Goal: Task Accomplishment & Management: Use online tool/utility

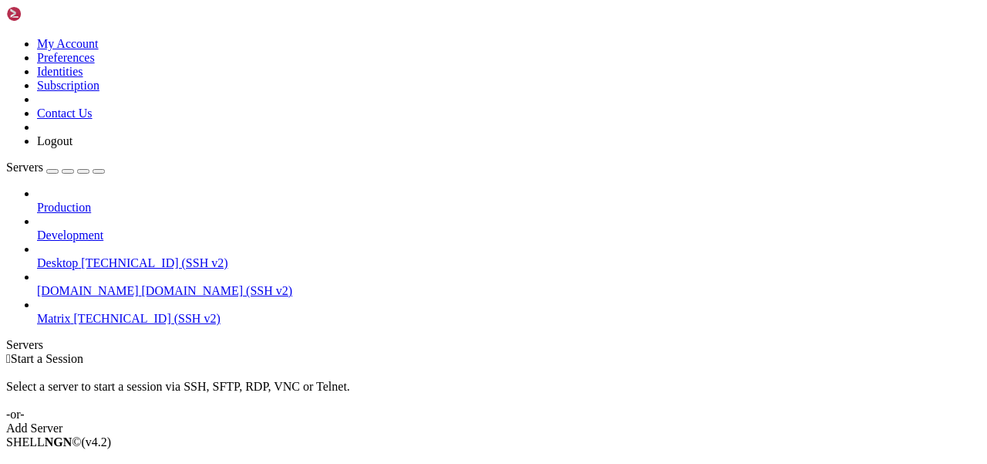
click at [71, 312] on span "Matrix" at bounding box center [54, 318] width 34 height 13
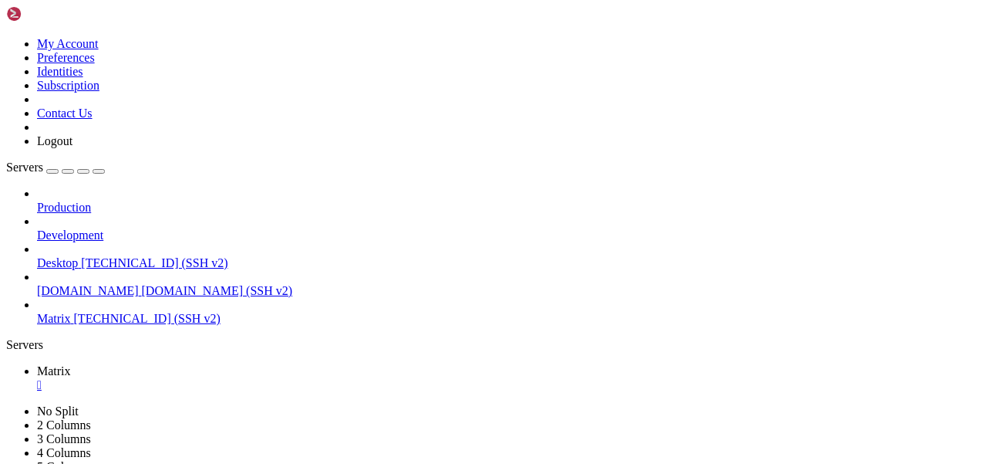
scroll to position [12, 0]
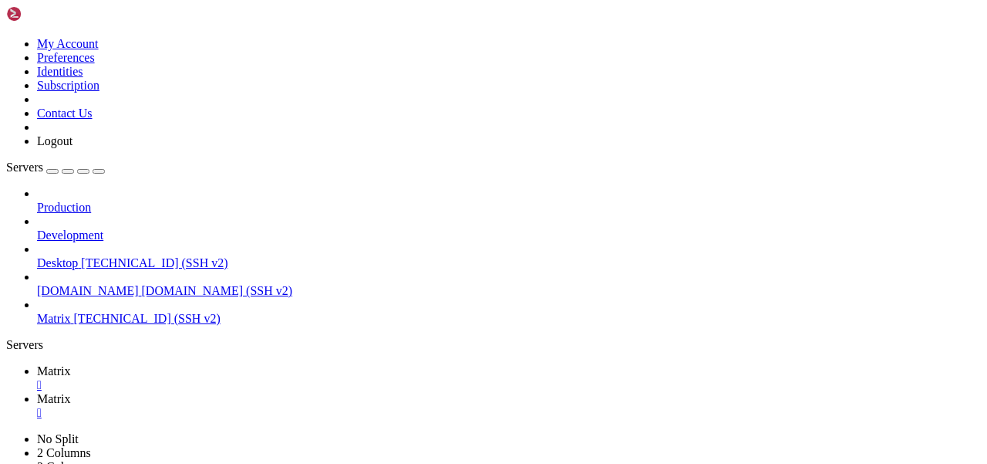
type input "/home/mau/tmp/maubot-llm/maubot_llm"
type textarea "role TEXT NOT NULL,"
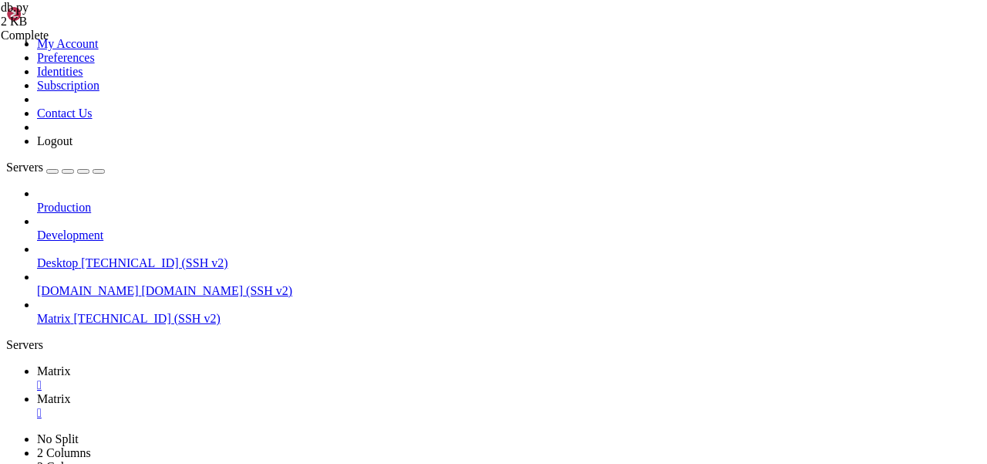
scroll to position [0, 15]
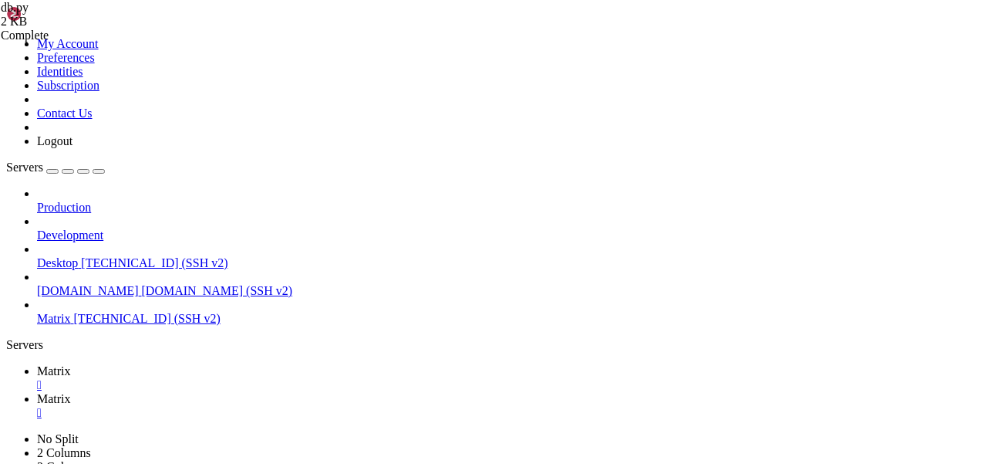
type textarea "VALUES ($1, (SELECT COALESCE(MAX(seq_num),0)+1 FROM context_entries WHERE room_…"
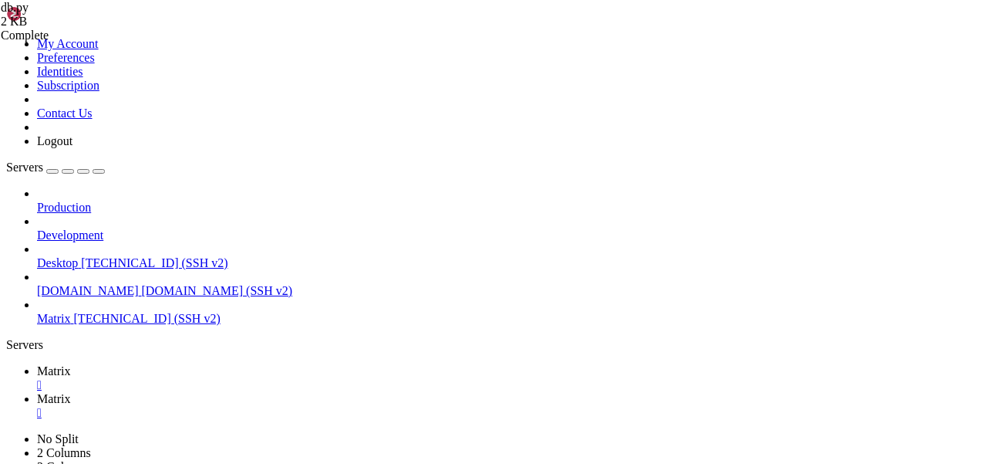
drag, startPoint x: 490, startPoint y: 339, endPoint x: 470, endPoint y: 339, distance: 20.1
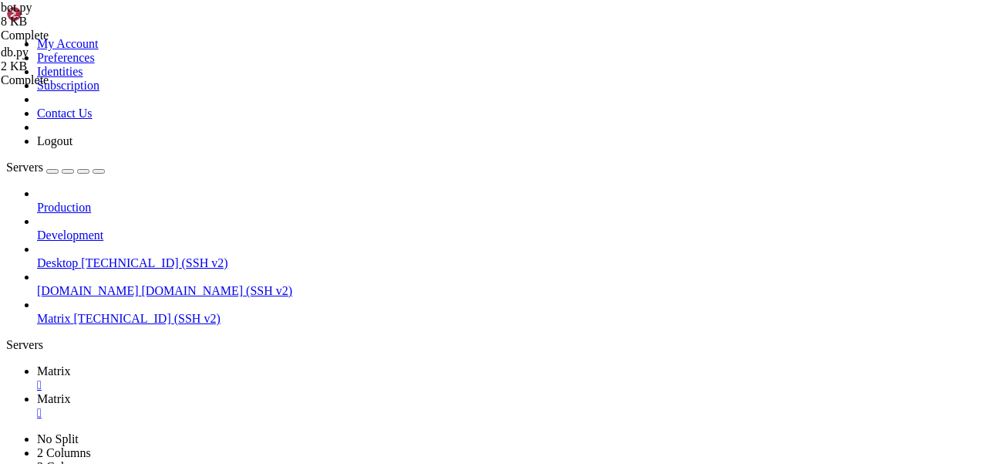
type textarea "room = await self.get_room([DOMAIN_NAME]_id)"
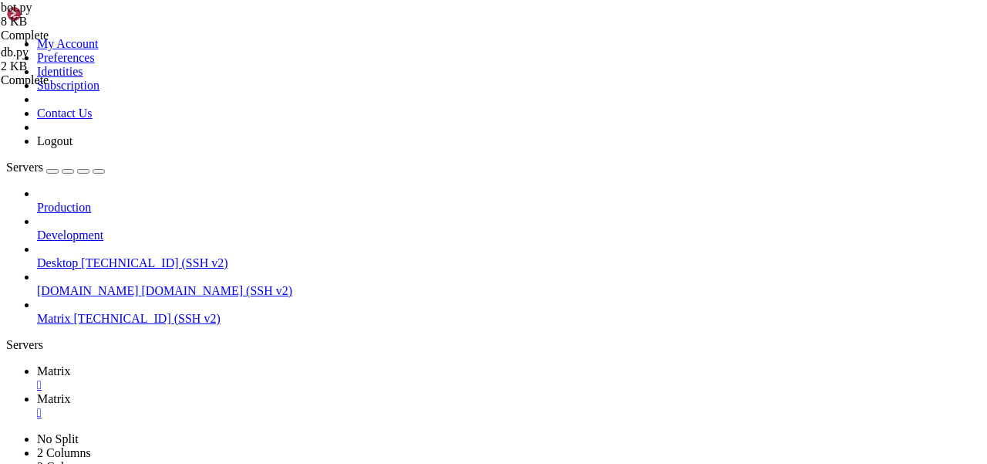
scroll to position [0, 8]
type textarea "author = await self"
drag, startPoint x: 366, startPoint y: 152, endPoint x: 231, endPoint y: 152, distance: 135.7
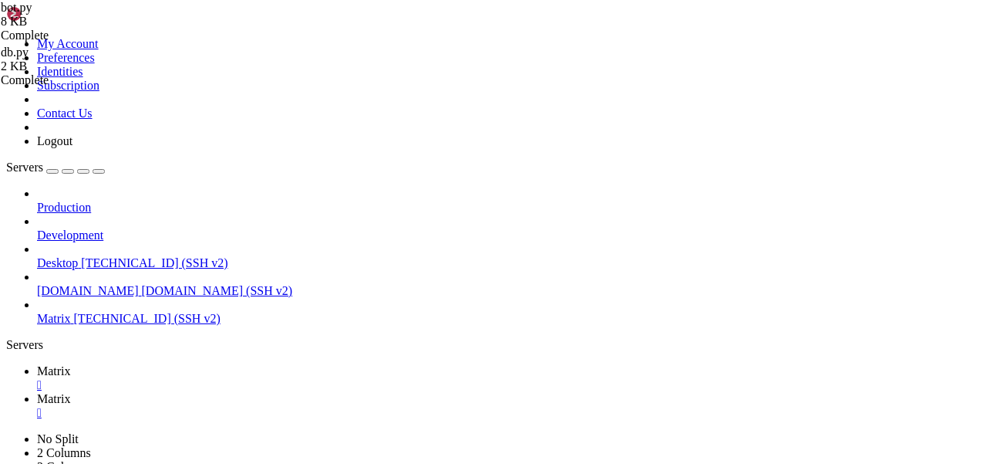
type textarea "if "@cleaner:[DOMAIN_NAME]" in mentions["user_ids"]:"
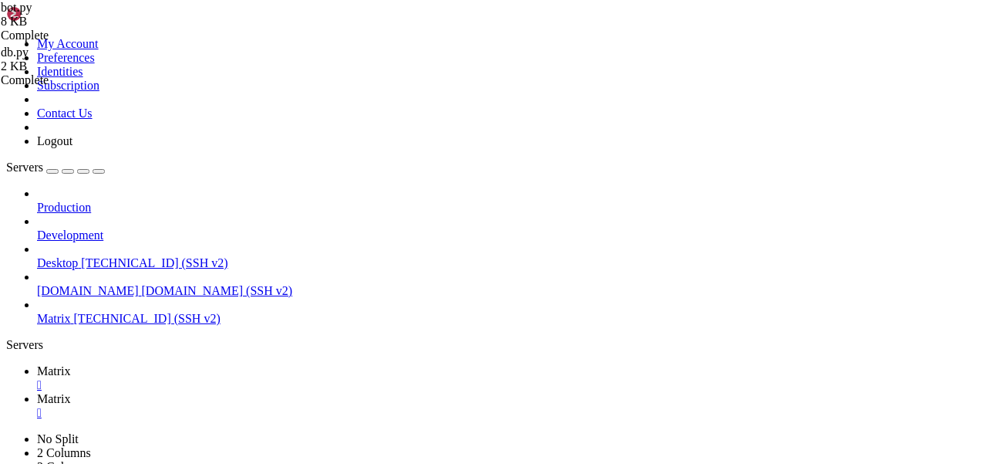
drag, startPoint x: 777, startPoint y: 312, endPoint x: 811, endPoint y: 312, distance: 33.2
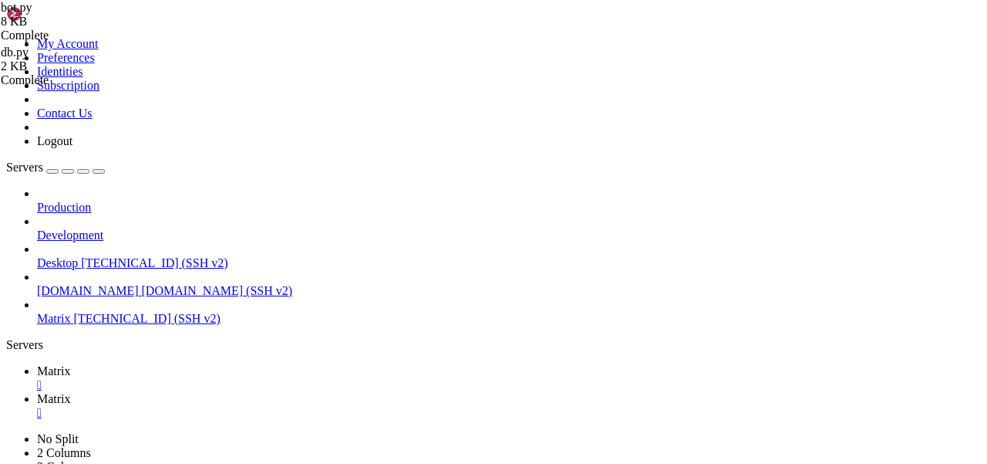
scroll to position [0, 39]
drag, startPoint x: 309, startPoint y: 289, endPoint x: 338, endPoint y: 289, distance: 28.5
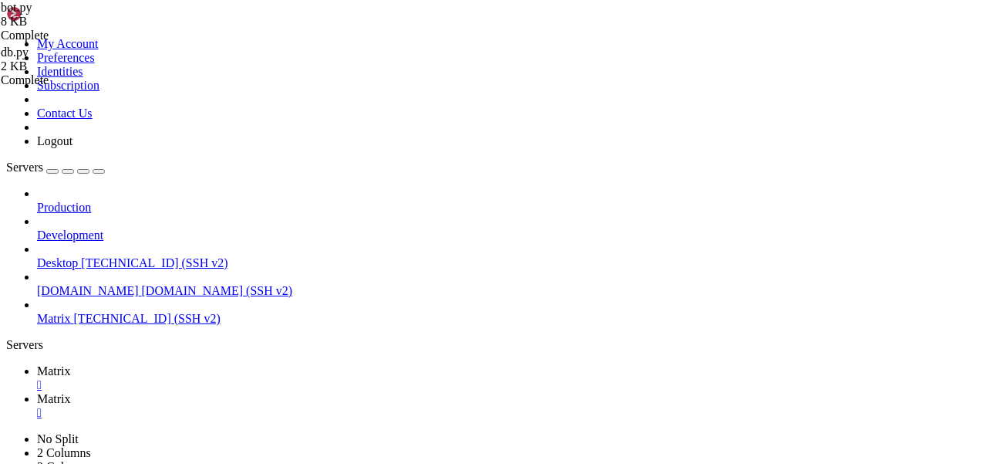
type textarea "context = await db.fetch_context(self.database, [DOMAIN_NAME]_id)"
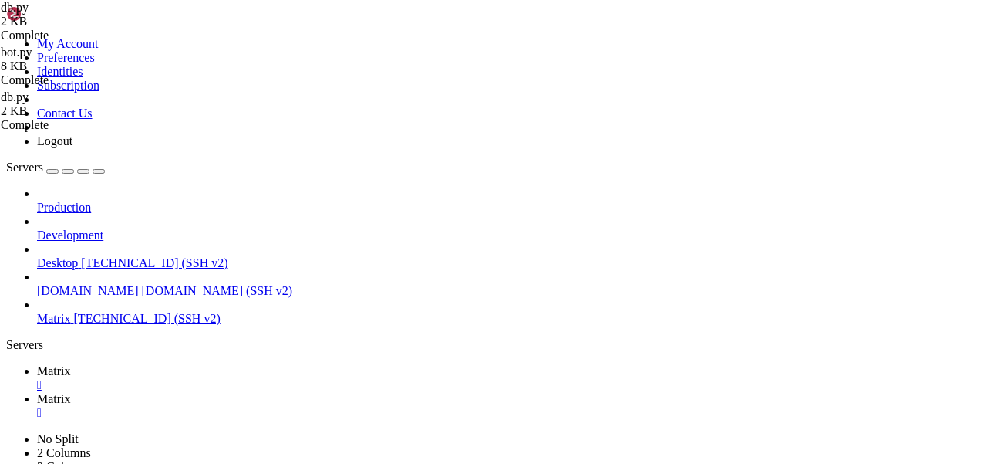
scroll to position [329, 0]
drag, startPoint x: 371, startPoint y: 130, endPoint x: 337, endPoint y: 130, distance: 33.9
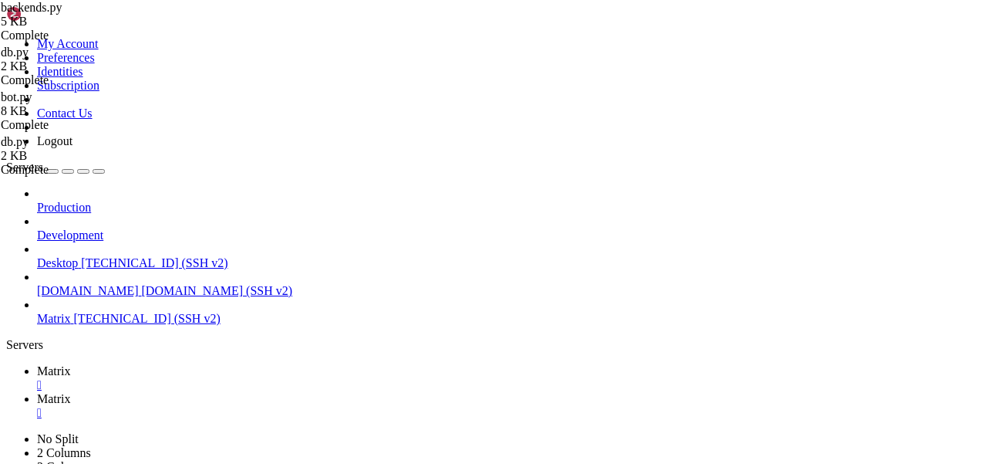
scroll to position [879, 0]
drag, startPoint x: 381, startPoint y: 232, endPoint x: 413, endPoint y: 232, distance: 32.4
type textarea "reqbody = {"messages": context}"
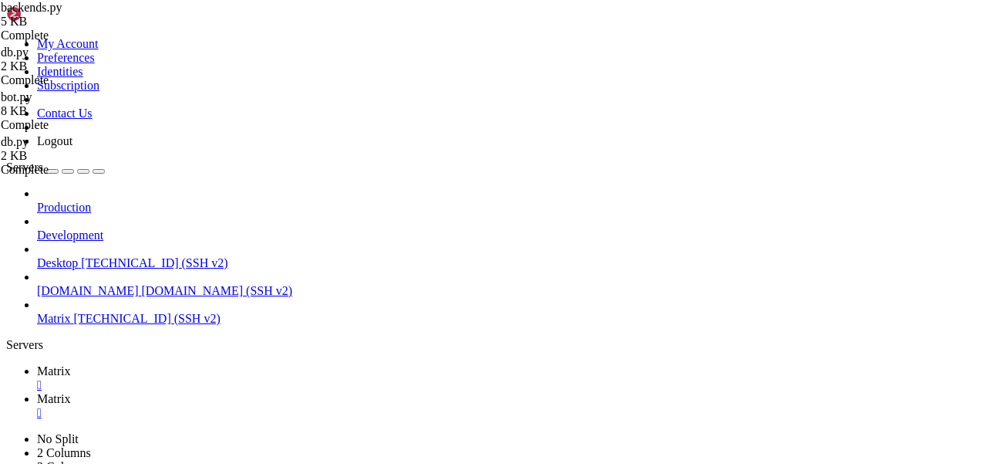
type textarea "return True"
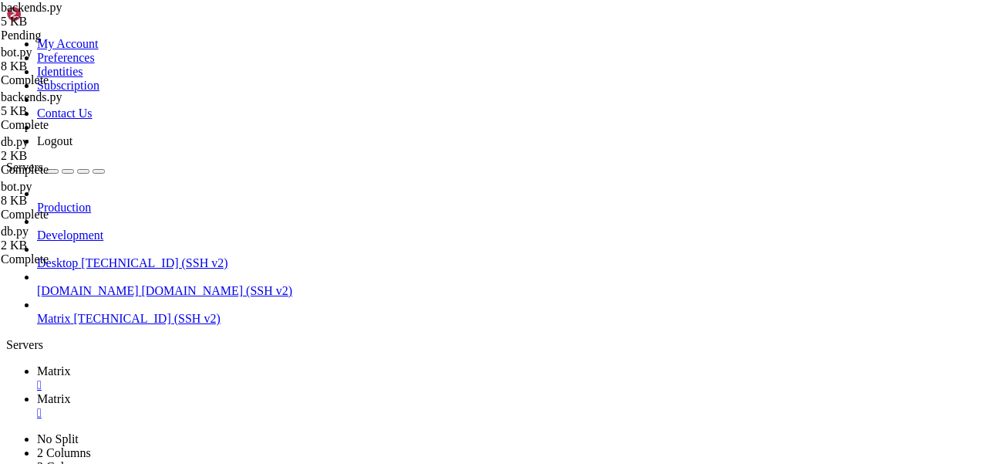
drag, startPoint x: 338, startPoint y: 130, endPoint x: 369, endPoint y: 130, distance: 31.6
drag, startPoint x: 379, startPoint y: 228, endPoint x: 410, endPoint y: 228, distance: 31.6
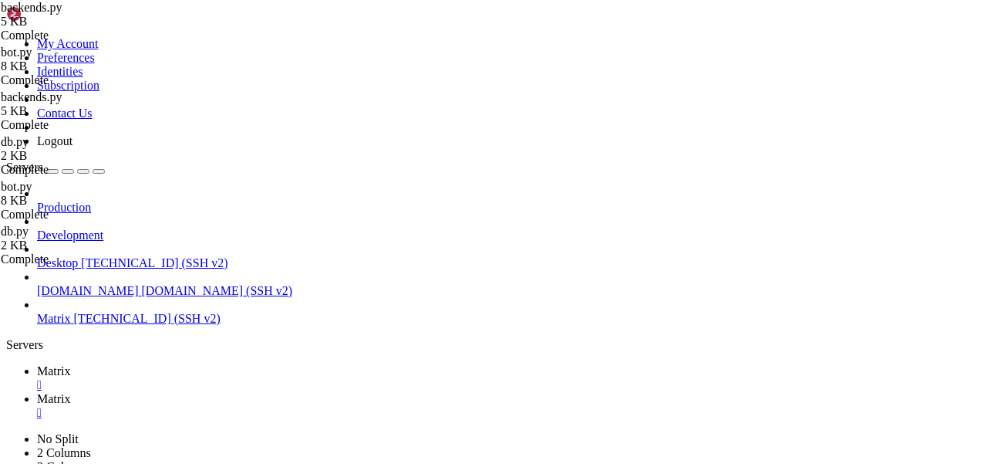
drag, startPoint x: 379, startPoint y: 232, endPoint x: 412, endPoint y: 232, distance: 33.2
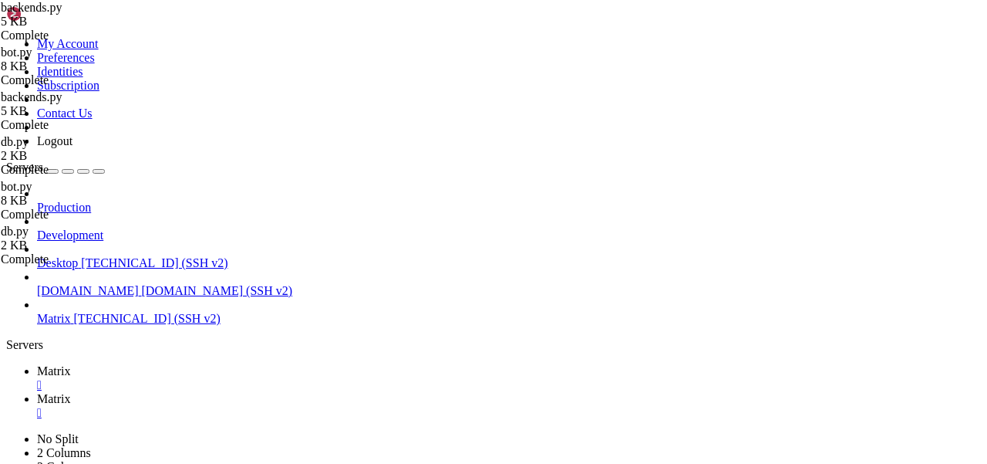
drag, startPoint x: 526, startPoint y: 322, endPoint x: 496, endPoint y: 322, distance: 30.1
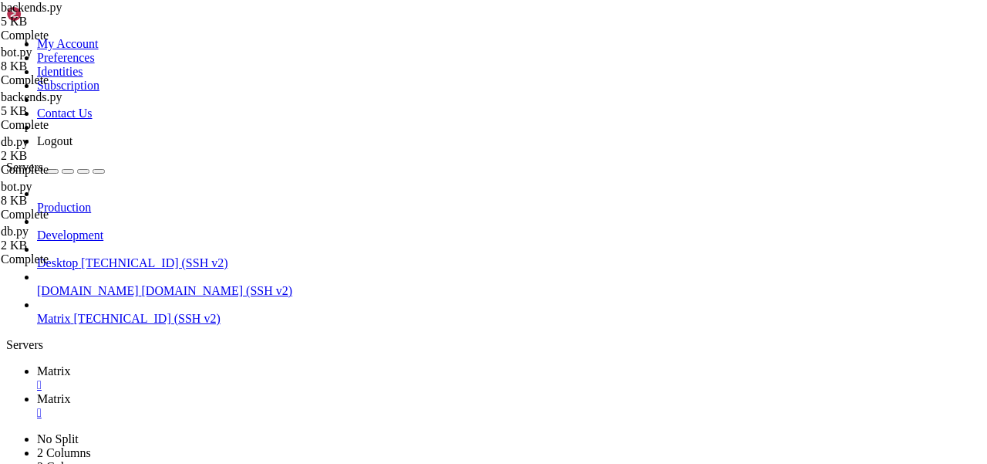
type textarea "reqbody = {"messages": author + ':' + context}"
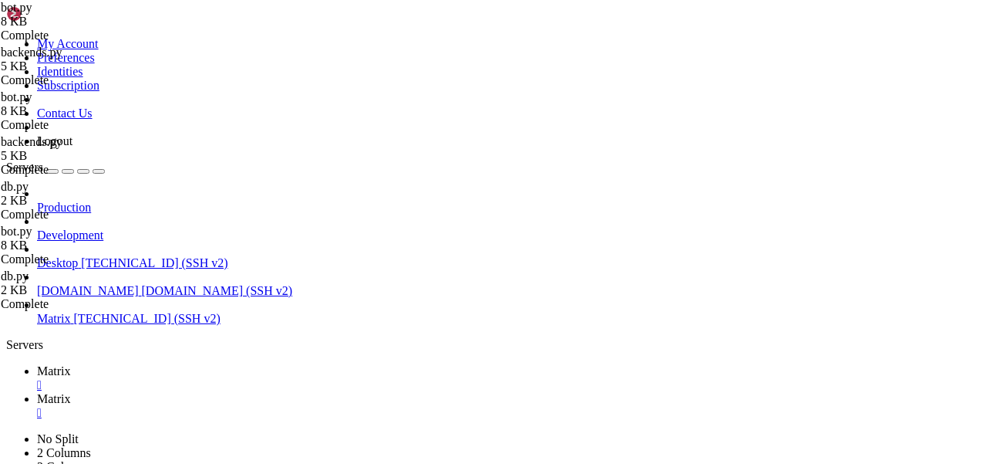
type textarea "helper.copy("backends")"
type input "/home/mau/tmp/maubot-llm"
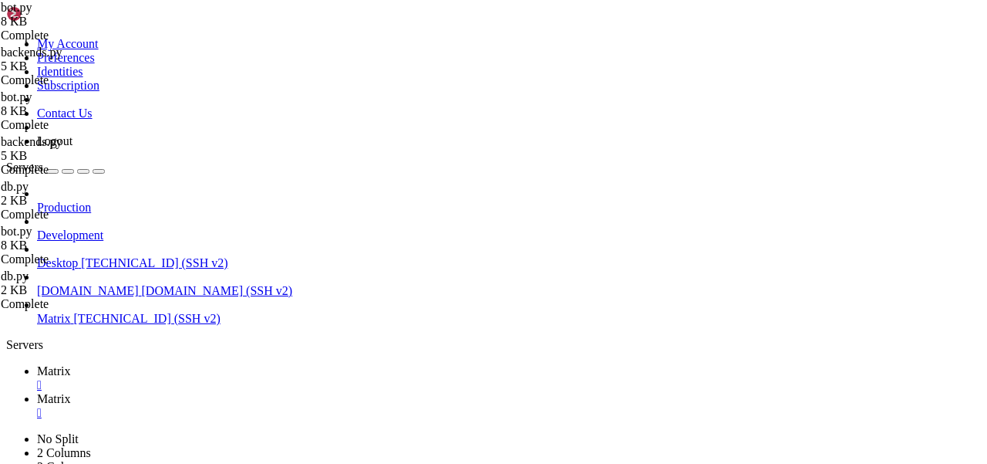
scroll to position [2, 0]
type textarea "default_backend: "openrouter""
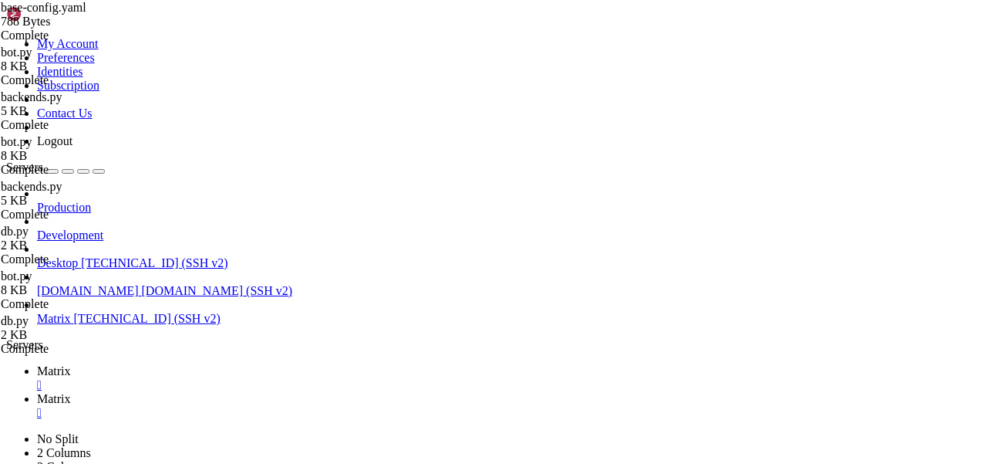
paste textarea "@cleaner:[DOMAIN_NAME]"
type textarea "botuser: "@cleaner:[DOMAIN_NAME]""
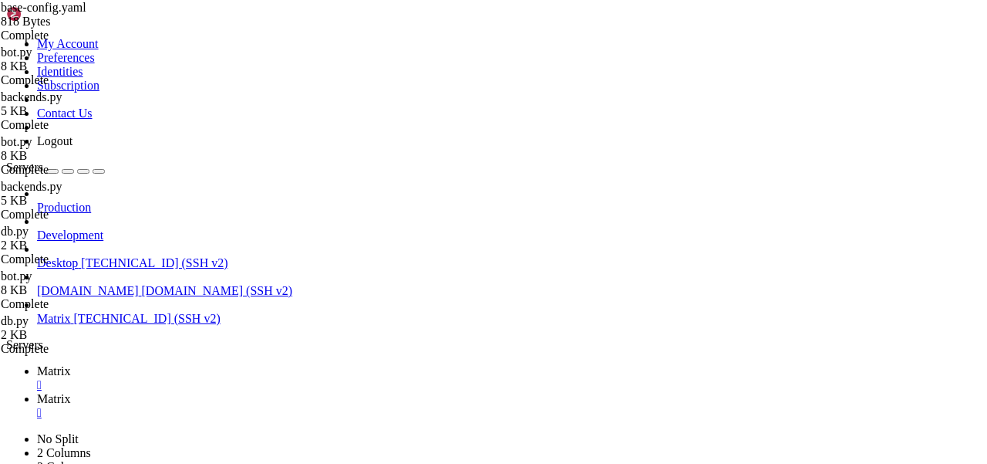
type input "/home/mau/tmp/maubot-llm/maubot_llm"
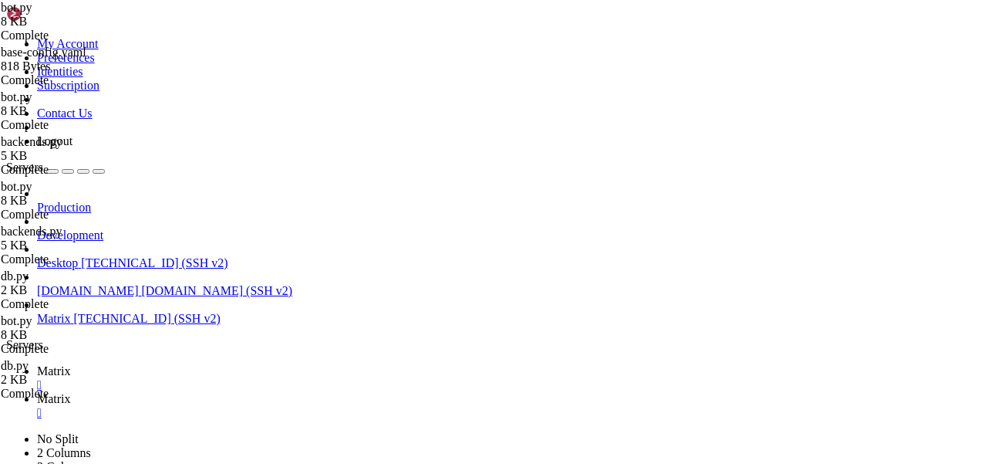
type textarea "helper.copy("backends")"
drag, startPoint x: 386, startPoint y: 193, endPoint x: 297, endPoint y: 193, distance: 89.5
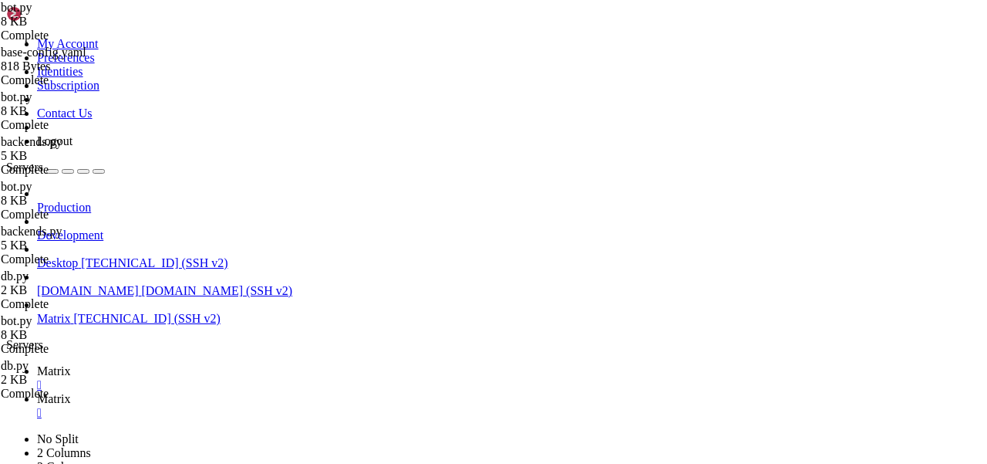
drag, startPoint x: 399, startPoint y: 192, endPoint x: 297, endPoint y: 192, distance: 101.8
drag, startPoint x: 445, startPoint y: 104, endPoint x: 351, endPoint y: 104, distance: 94.1
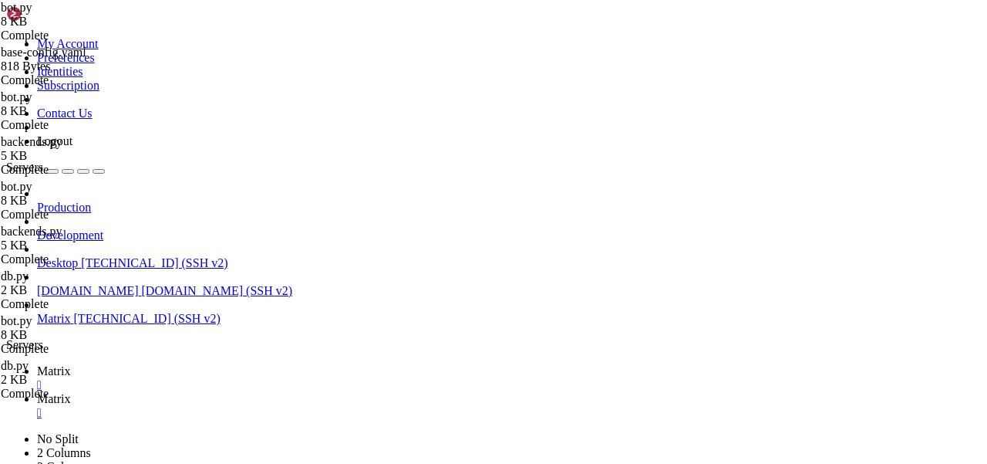
type textarea "await db.append_context(self.database, [DOMAIN_NAME]_id, "user", author, evt.co…"
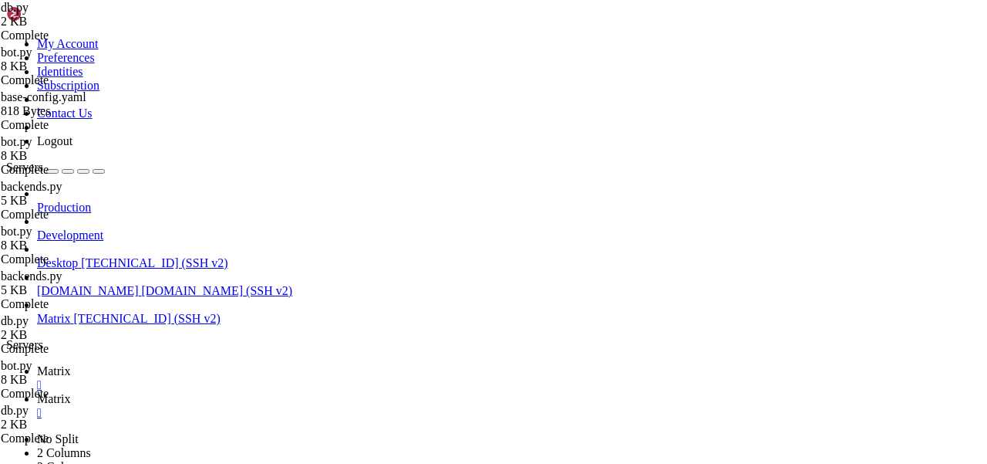
click at [71, 364] on span "Matrix" at bounding box center [54, 370] width 34 height 13
click at [37, 392] on icon at bounding box center [37, 398] width 0 height 13
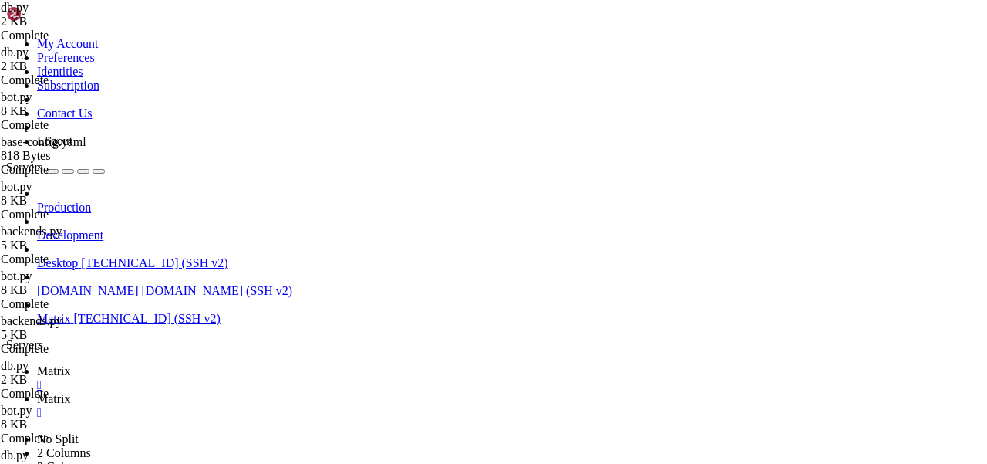
type textarea "async def append_context(db: Database, room_id: str, role: str, content: str, a…"
click at [71, 364] on span "Matrix" at bounding box center [54, 370] width 34 height 13
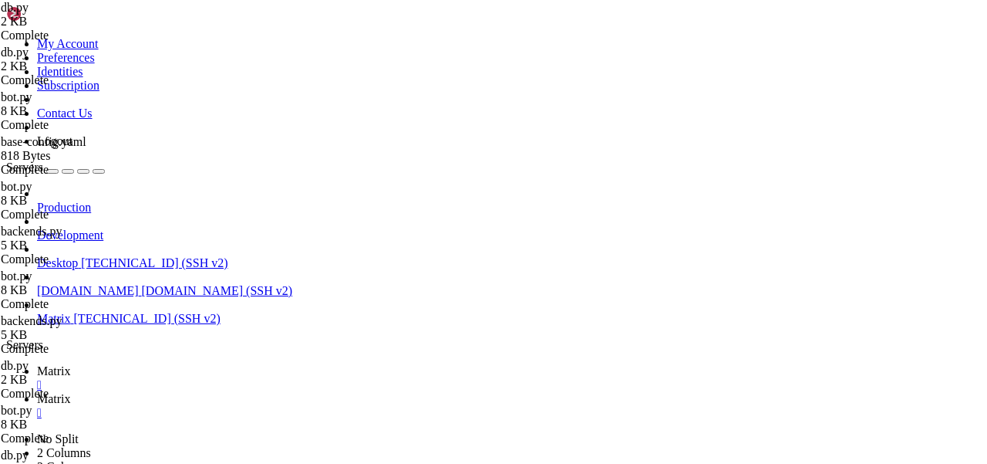
scroll to position [183, 0]
click at [37, 392] on icon at bounding box center [37, 398] width 0 height 13
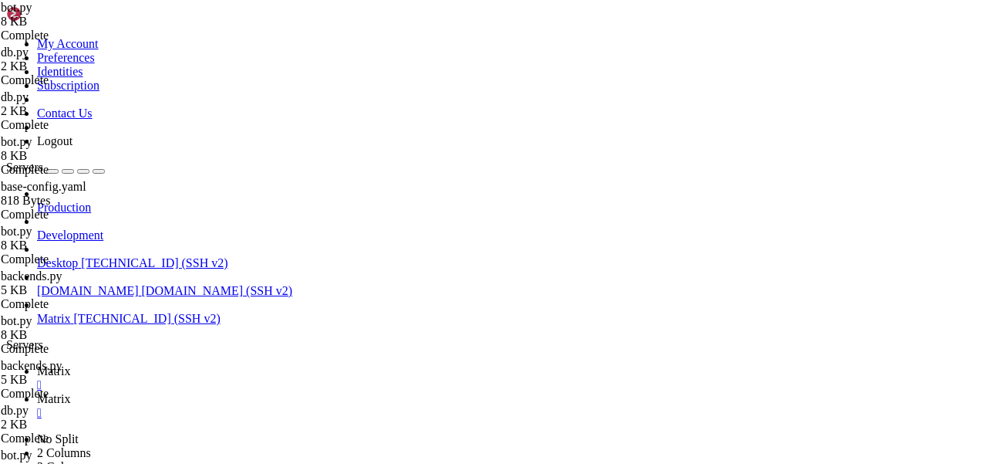
drag, startPoint x: 499, startPoint y: 190, endPoint x: 463, endPoint y: 190, distance: 36.2
type textarea "if self.config["botuser"] in mentions["user_ids"]:"
click at [71, 364] on span "Matrix" at bounding box center [54, 370] width 34 height 13
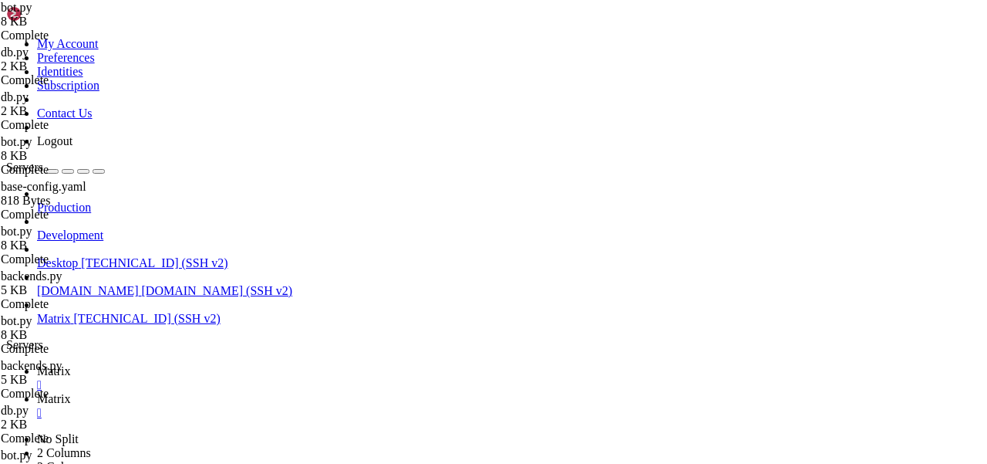
scroll to position [209, 0]
click at [304, 392] on link "Matrix " at bounding box center [509, 406] width 944 height 28
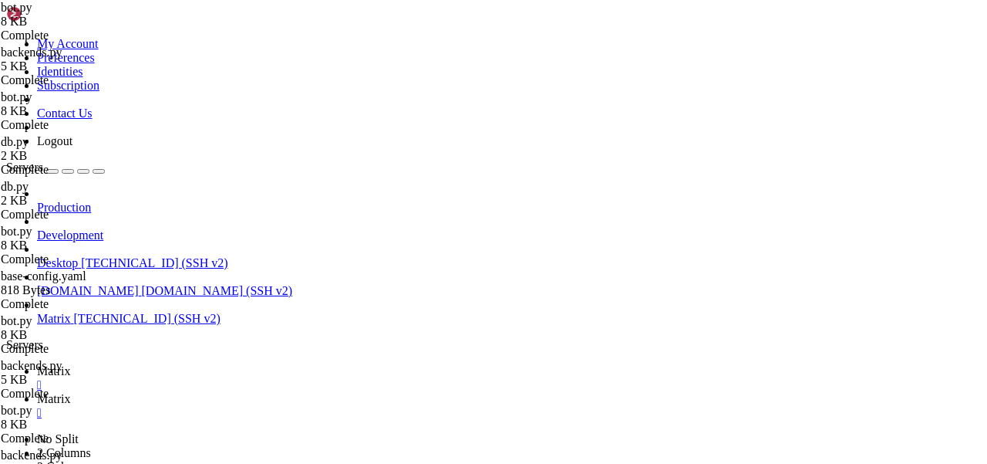
scroll to position [1394, 0]
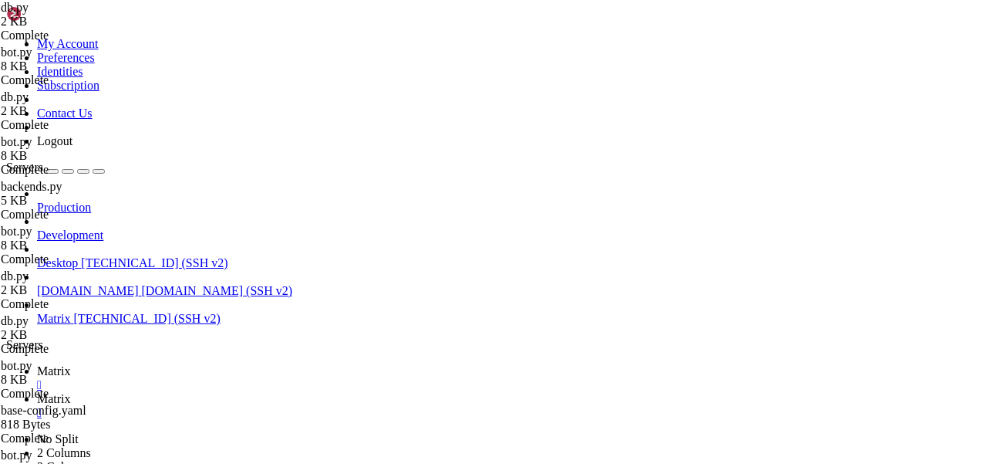
type textarea "await db.execute(q, room_id, role, author, content)"
click at [71, 364] on span "Matrix" at bounding box center [54, 370] width 34 height 13
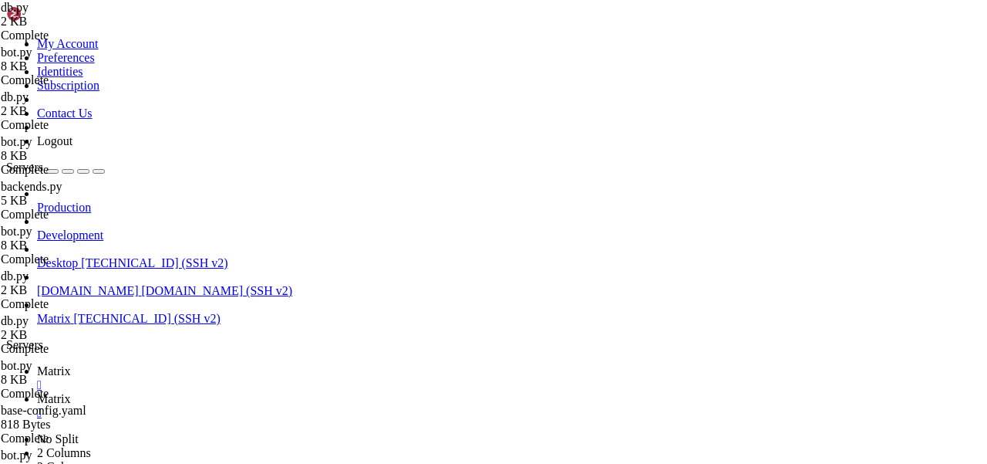
scroll to position [235, 0]
click at [37, 392] on icon at bounding box center [37, 398] width 0 height 13
drag, startPoint x: 442, startPoint y: 382, endPoint x: 413, endPoint y: 382, distance: 29.3
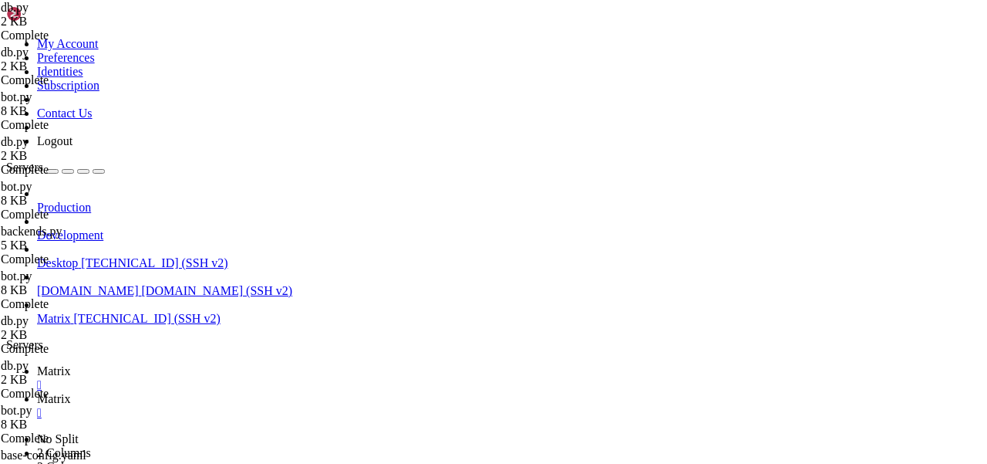
drag, startPoint x: 494, startPoint y: 312, endPoint x: 389, endPoint y: 312, distance: 104.9
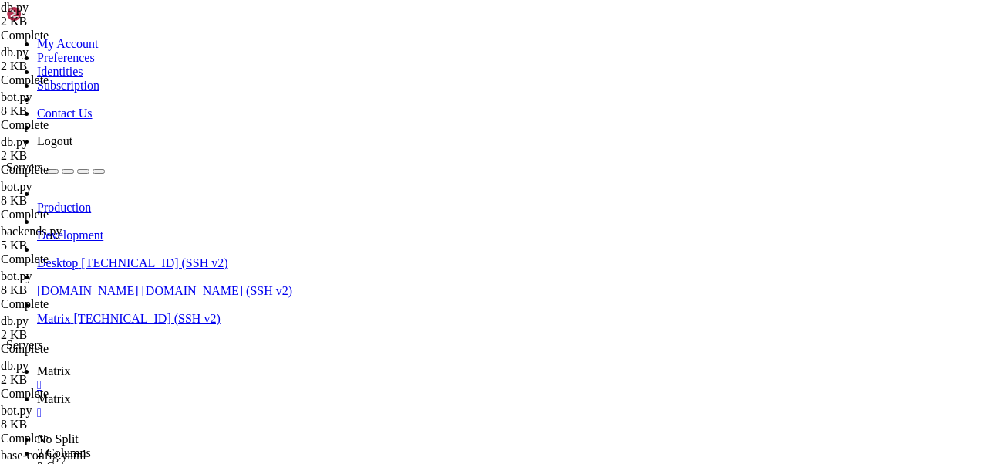
type textarea "return [{"role": row["role"], "content": row["content"], "author": row["author"…"
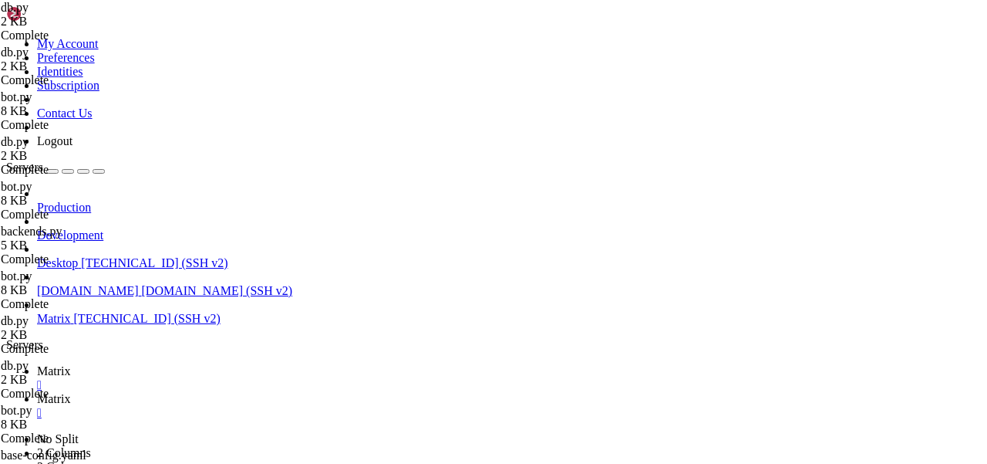
drag, startPoint x: 716, startPoint y: 306, endPoint x: 680, endPoint y: 306, distance: 35.5
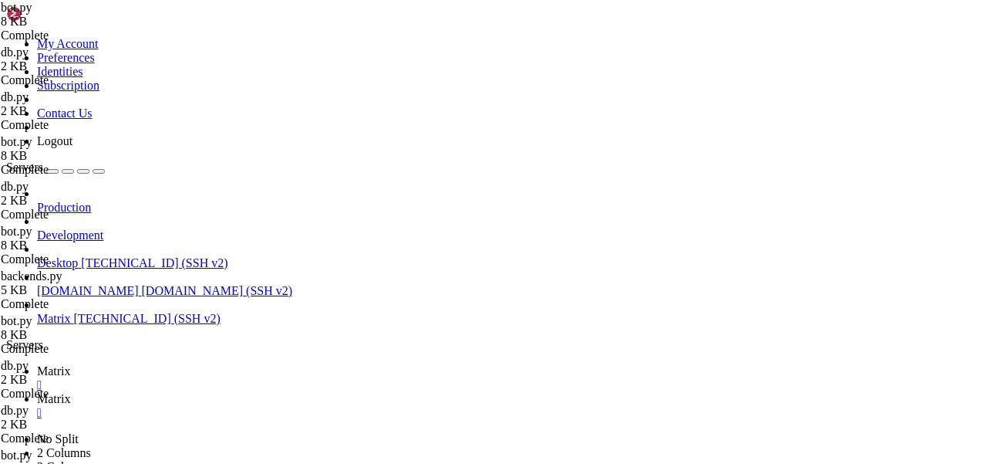
scroll to position [0, 50]
type textarea "await db.append_context(self.database, [DOMAIN_NAME]_id, [DOMAIN_NAME]["role"],…"
drag, startPoint x: 606, startPoint y: 207, endPoint x: 569, endPoint y: 207, distance: 37.0
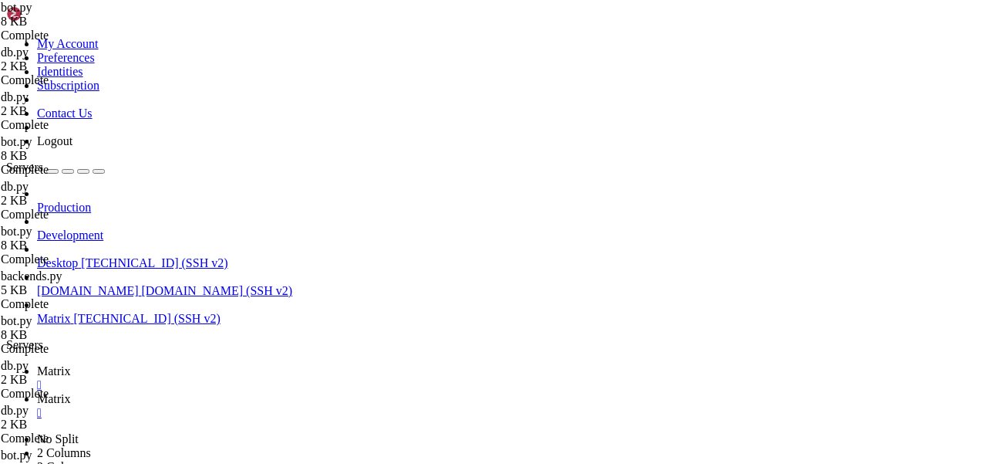
scroll to position [0, 33]
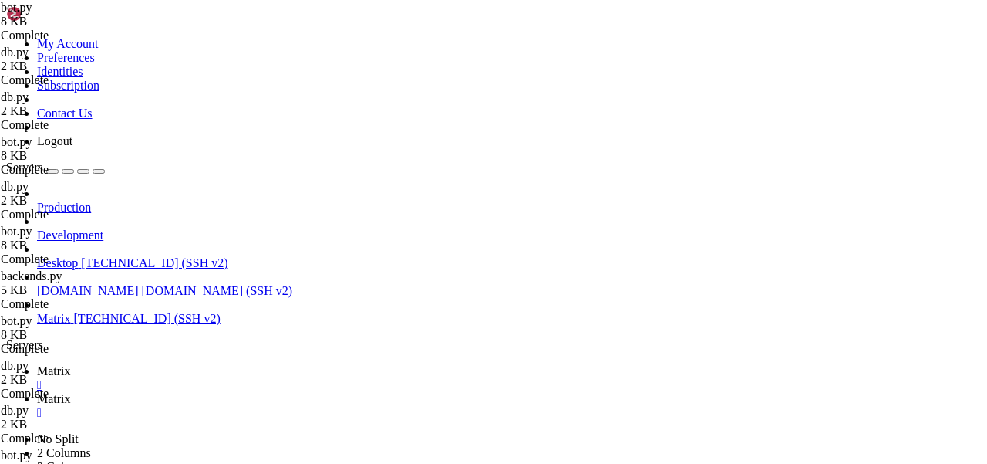
type textarea "await db.append_context(self.database, room.room_id, "user", evt.content.body, …"
click at [71, 364] on span "Matrix" at bounding box center [54, 370] width 34 height 13
click at [302, 392] on link "Matrix " at bounding box center [509, 406] width 944 height 28
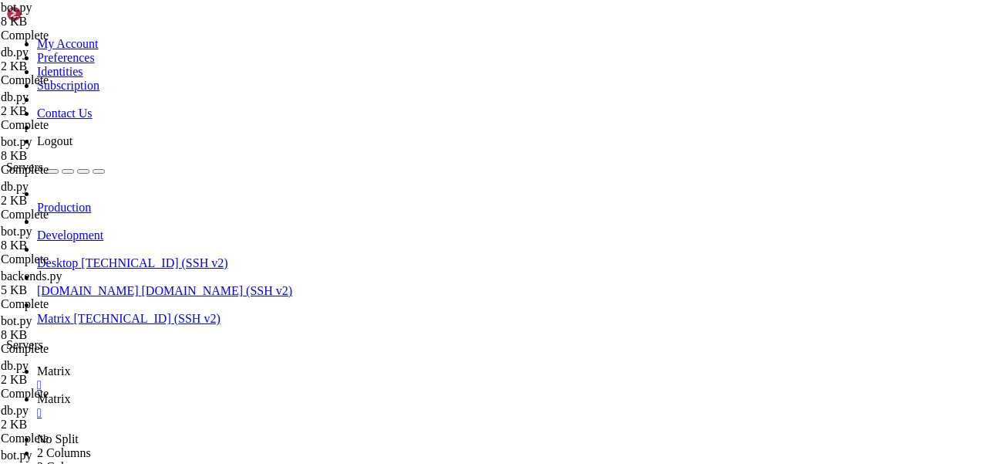
drag, startPoint x: 292, startPoint y: 194, endPoint x: 317, endPoint y: 194, distance: 24.7
type textarea "author = evt.sender"
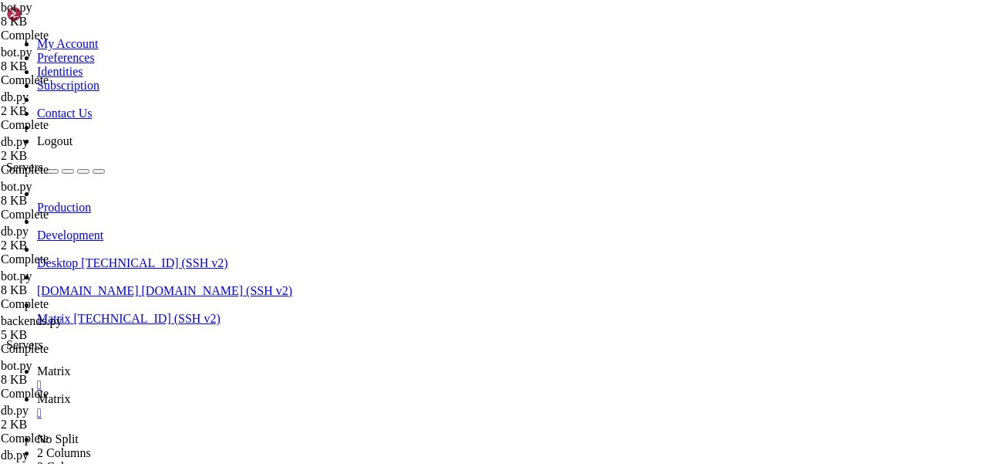
drag, startPoint x: 531, startPoint y: 211, endPoint x: 561, endPoint y: 211, distance: 30.8
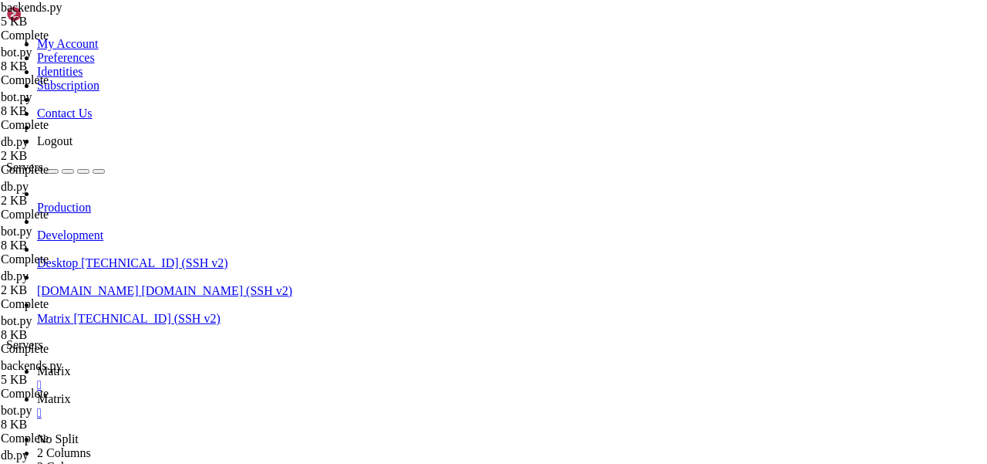
drag, startPoint x: 588, startPoint y: 212, endPoint x: 528, endPoint y: 212, distance: 60.2
type textarea "async def create_chat_completion(self, http: ClientSession, context: List[dict]…"
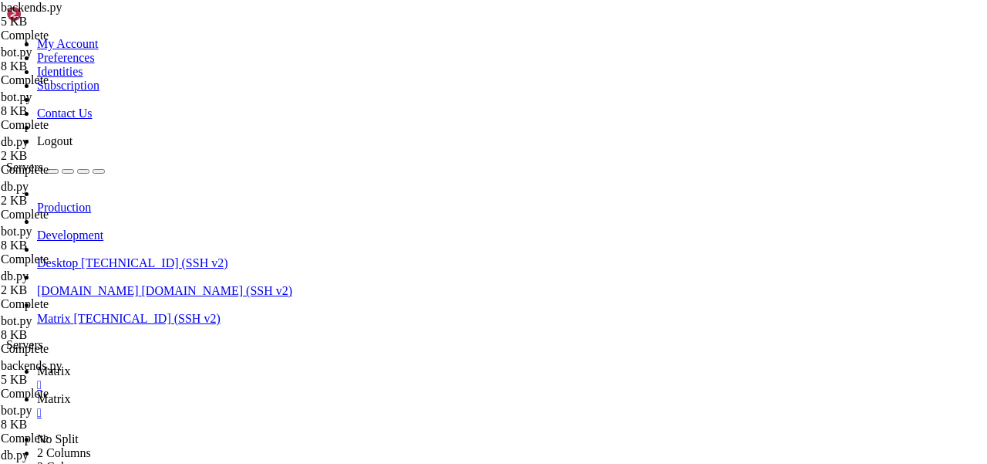
scroll to position [0, 0]
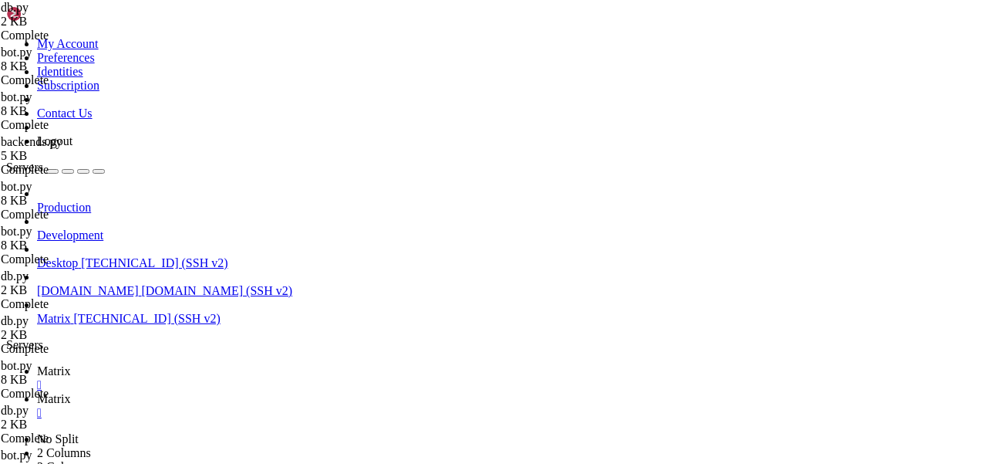
drag, startPoint x: 367, startPoint y: 289, endPoint x: 327, endPoint y: 289, distance: 40.1
drag, startPoint x: 540, startPoint y: 358, endPoint x: 504, endPoint y: 358, distance: 35.5
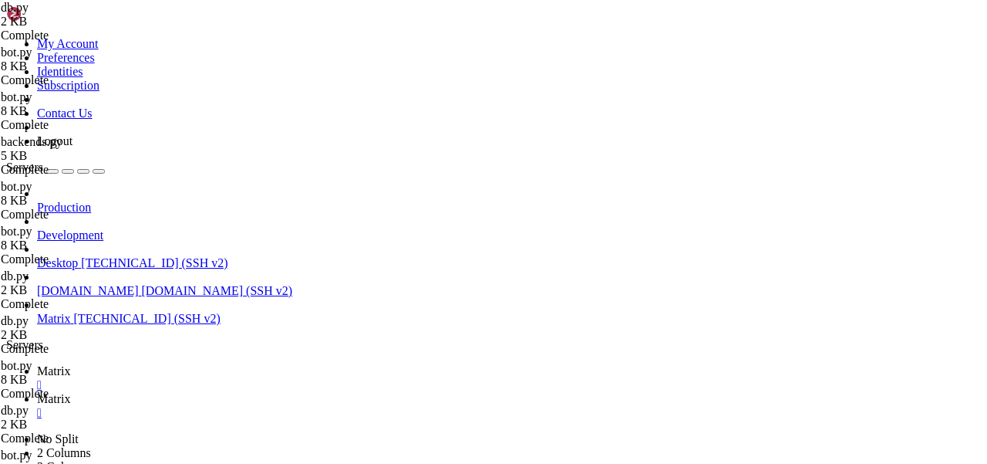
type textarea "INSERT INTO context_entries(room_id, seq_num, role, content, author)"
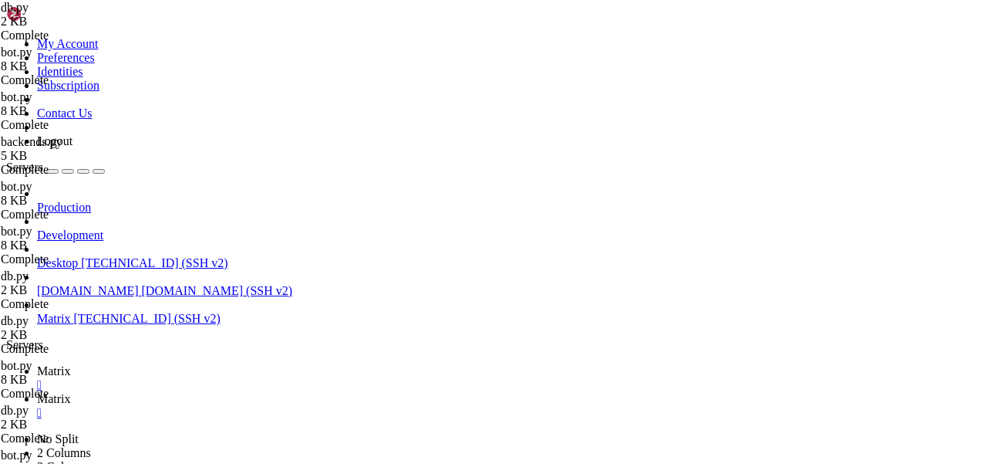
click at [71, 364] on span "Matrix" at bounding box center [54, 370] width 34 height 13
